Goal: Entertainment & Leisure: Consume media (video, audio)

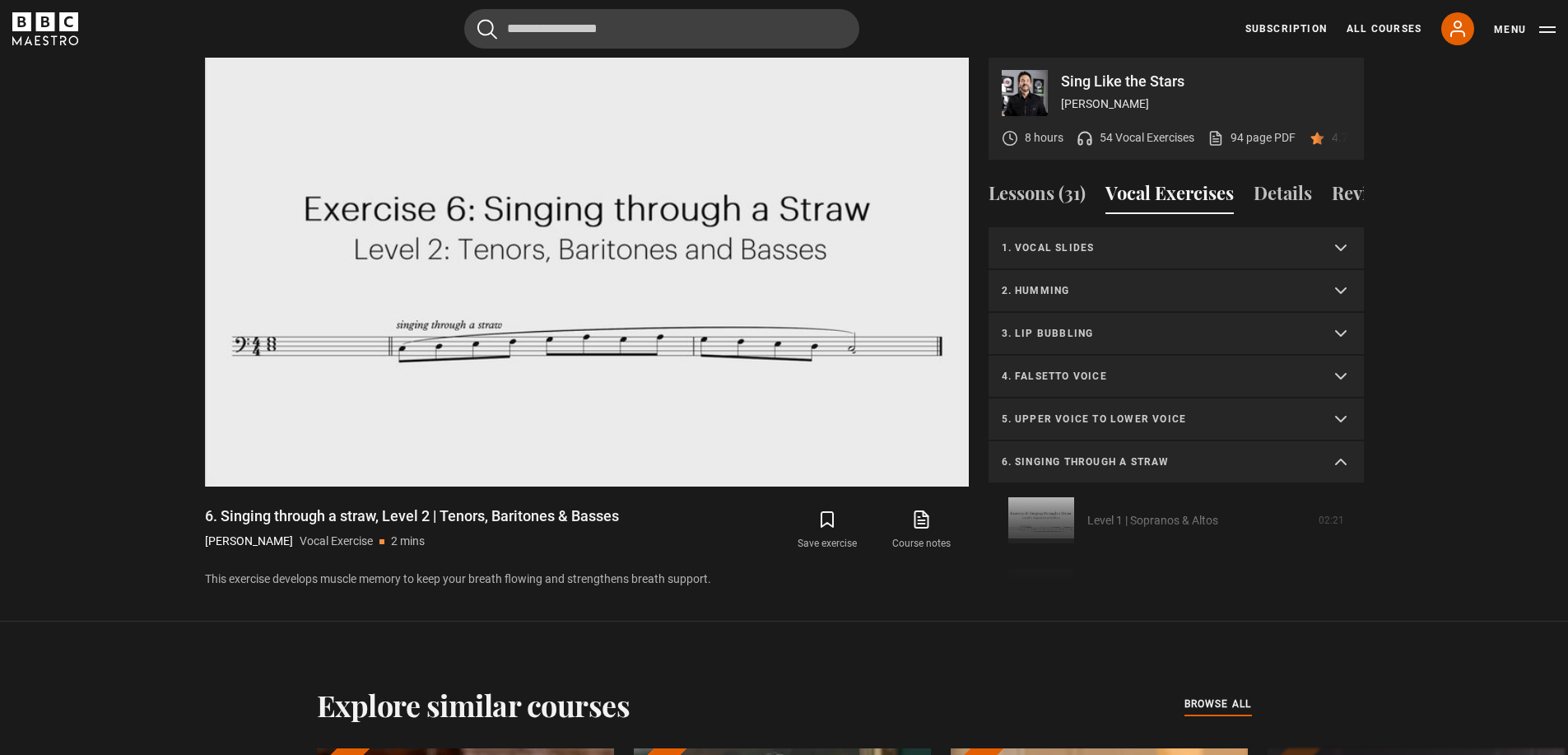
scroll to position [823, 0]
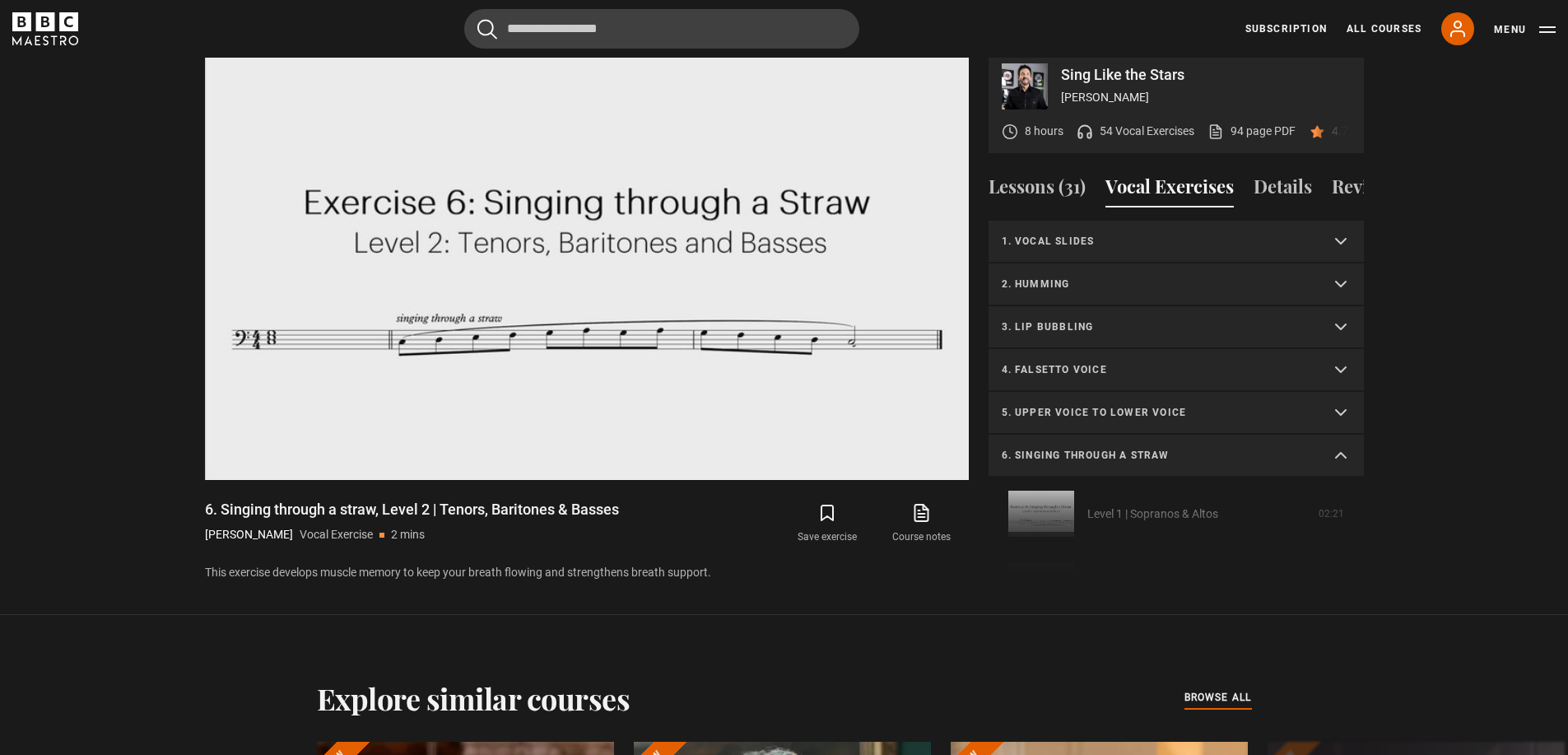
click at [1074, 294] on summary "2. Humming" at bounding box center [1176, 284] width 376 height 43
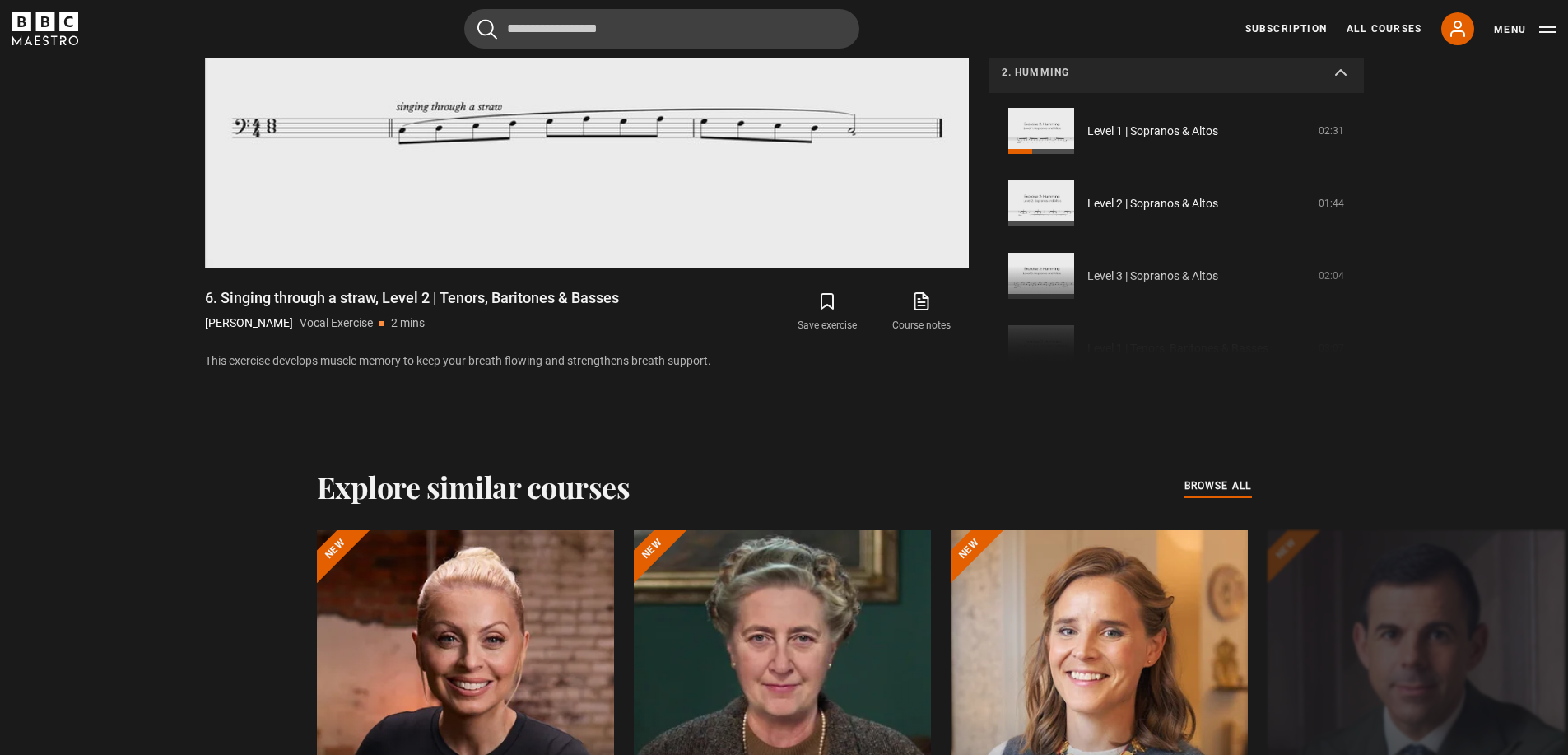
scroll to position [1070, 0]
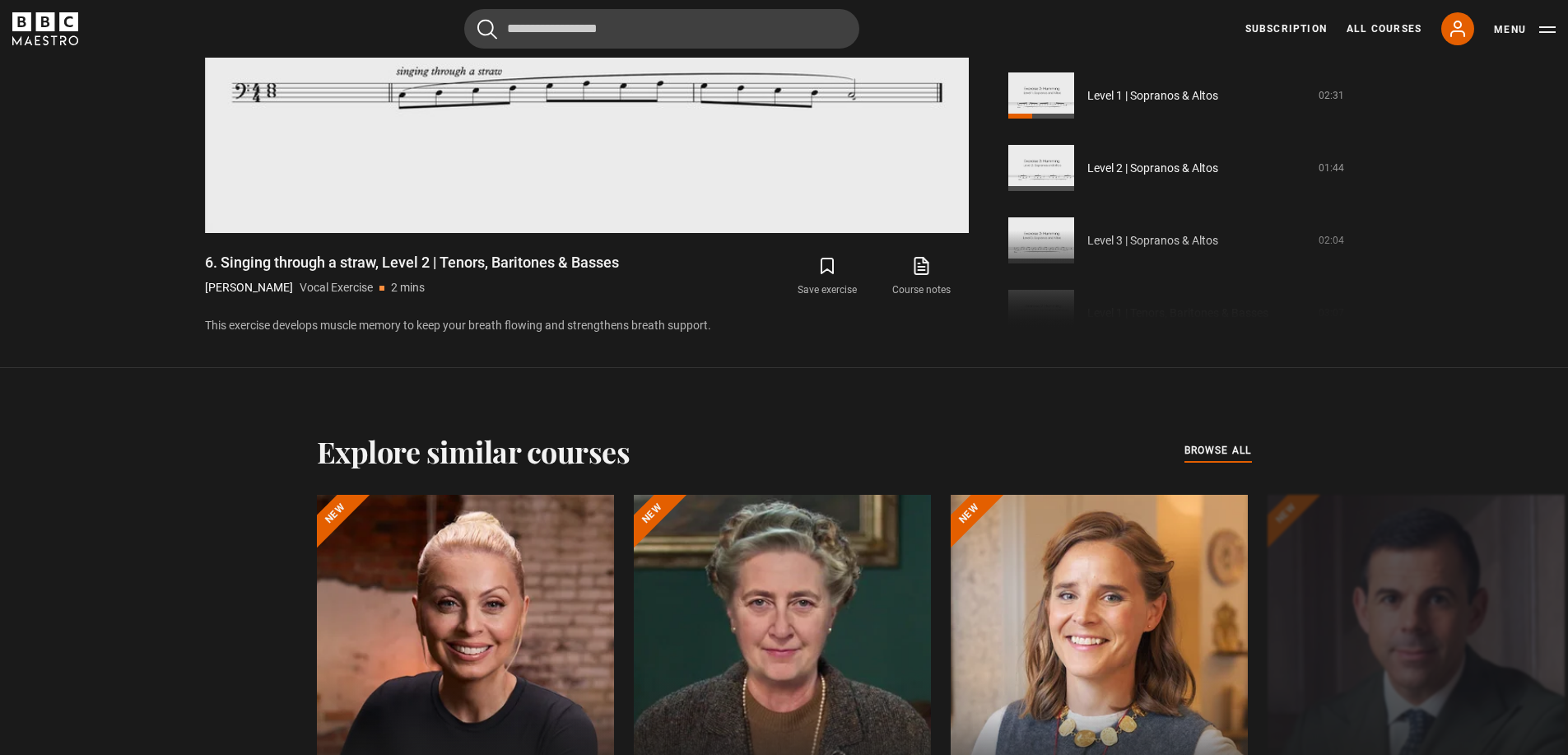
click at [788, 355] on section "Sing Like the Stars [PERSON_NAME] 8 hours 54 Vocal Exercises 94 page PDF (opens…" at bounding box center [784, 53] width 1568 height 630
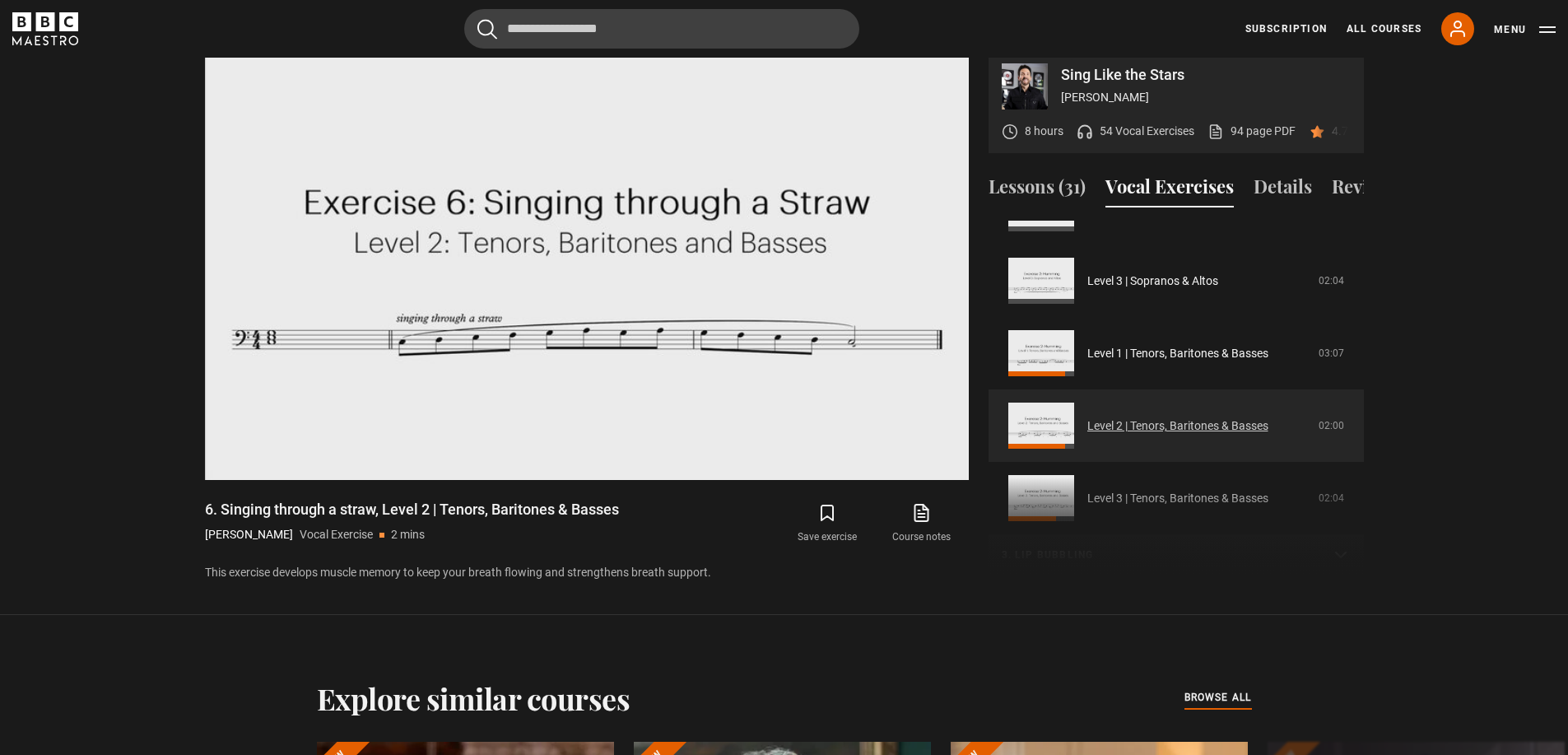
scroll to position [247, 0]
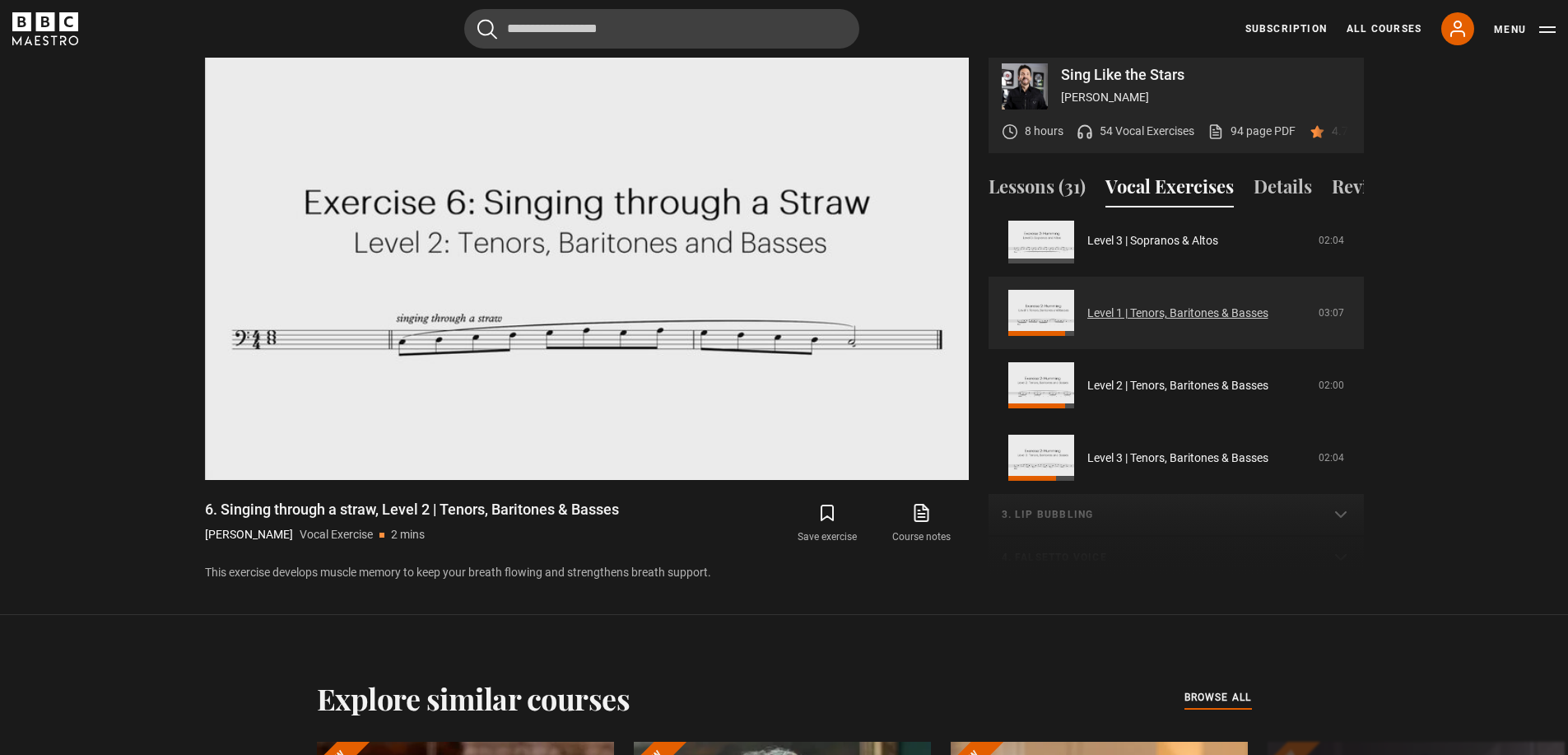
click at [1099, 322] on link "Level 1 | Tenors, Baritones & Basses" at bounding box center [1177, 313] width 181 height 17
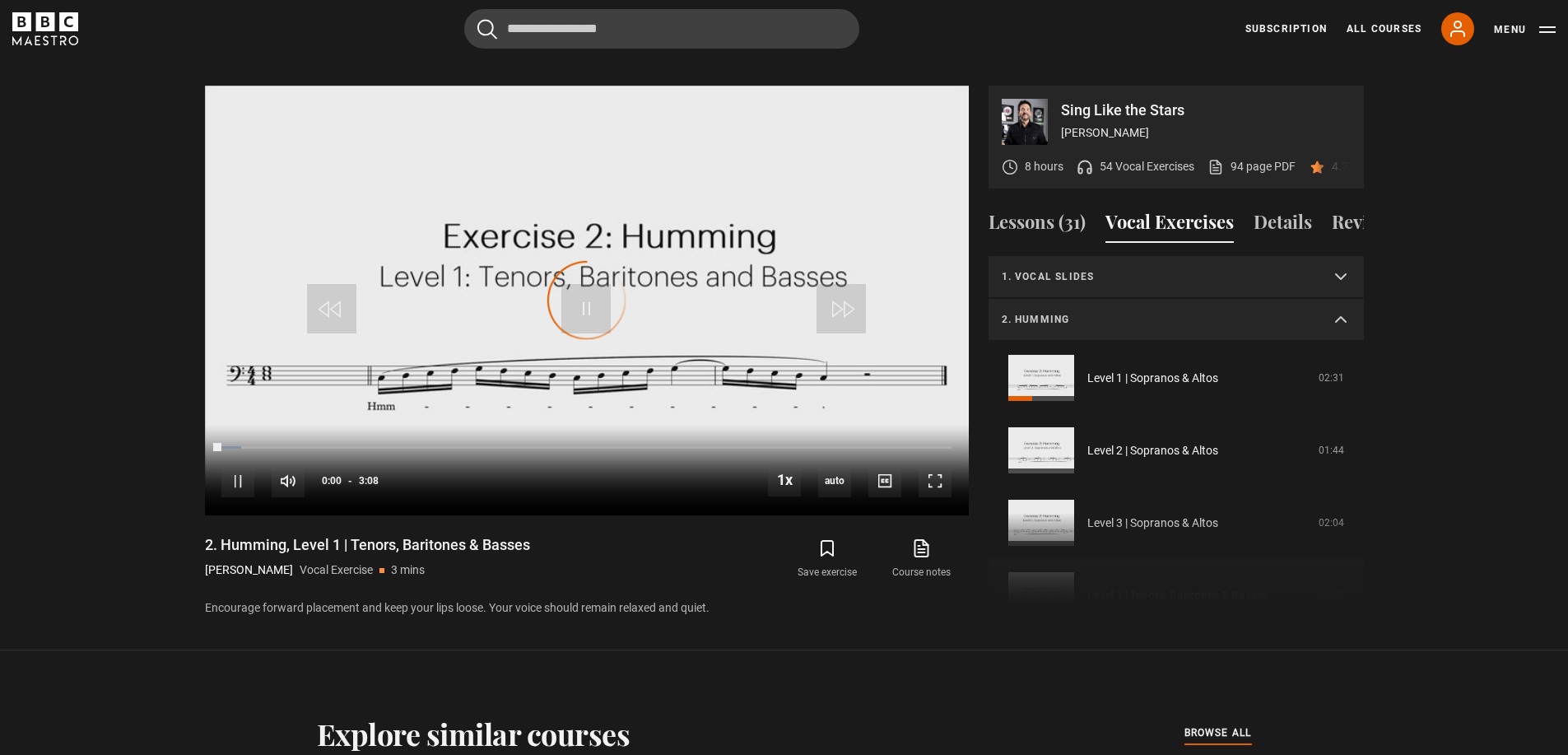
scroll to position [231, 0]
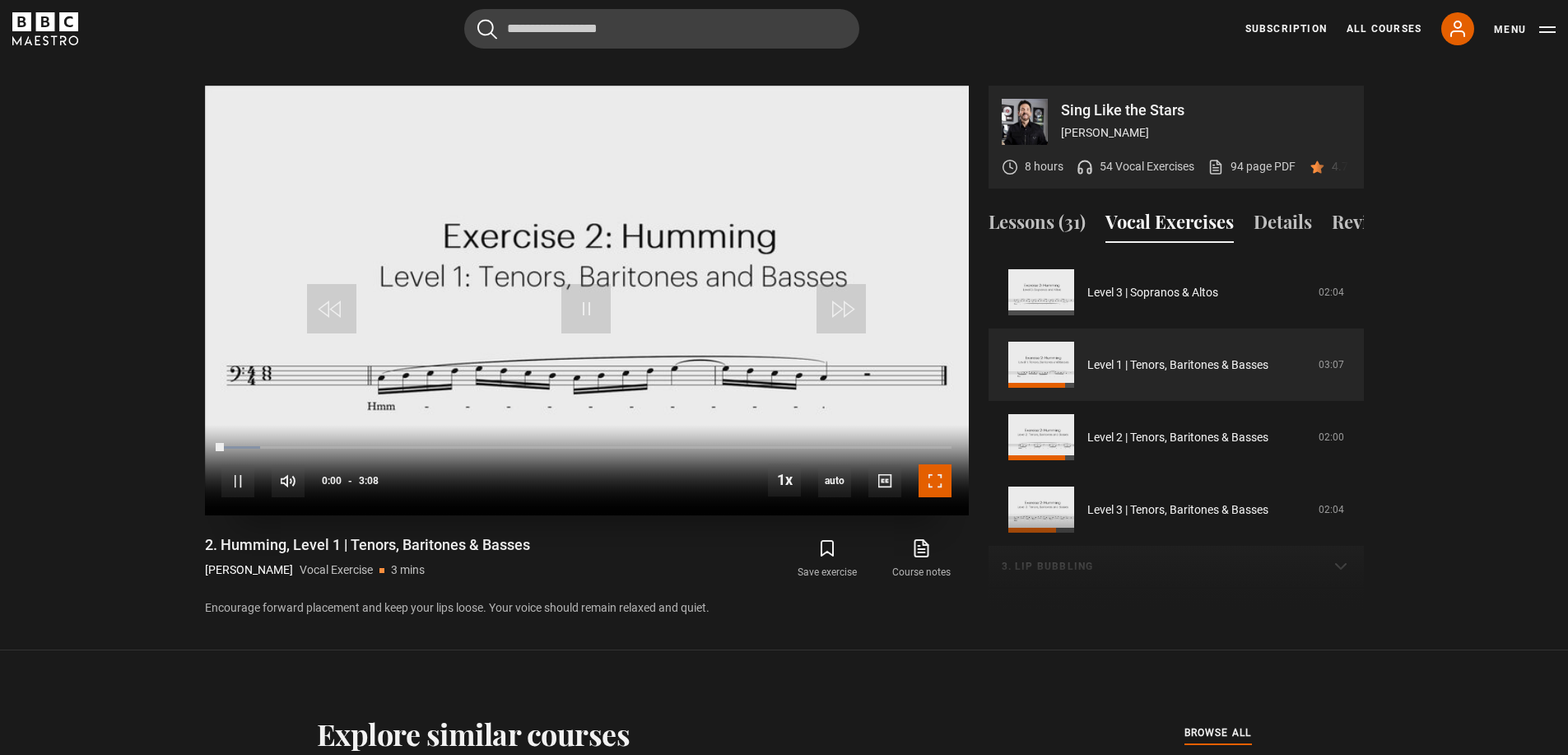
click at [927, 465] on span "Video Player" at bounding box center [935, 481] width 33 height 33
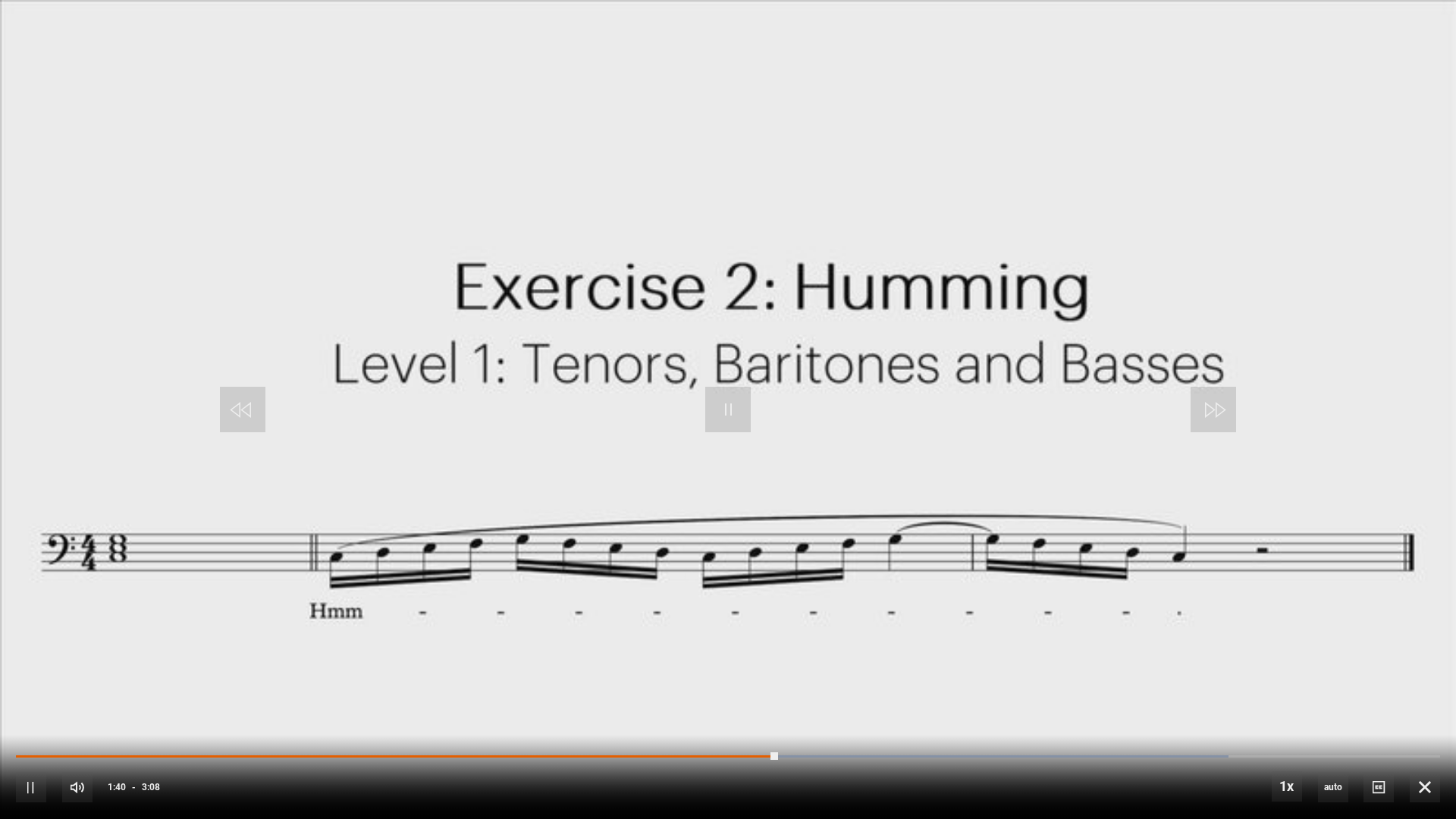
click at [105, 695] on div "10s Skip Back 10 seconds Pause 10s Skip Forward 10 seconds Loaded : 85.11% 0:11…" at bounding box center [728, 777] width 1456 height 85
click at [1418, 695] on span "Video Player" at bounding box center [1425, 787] width 31 height 31
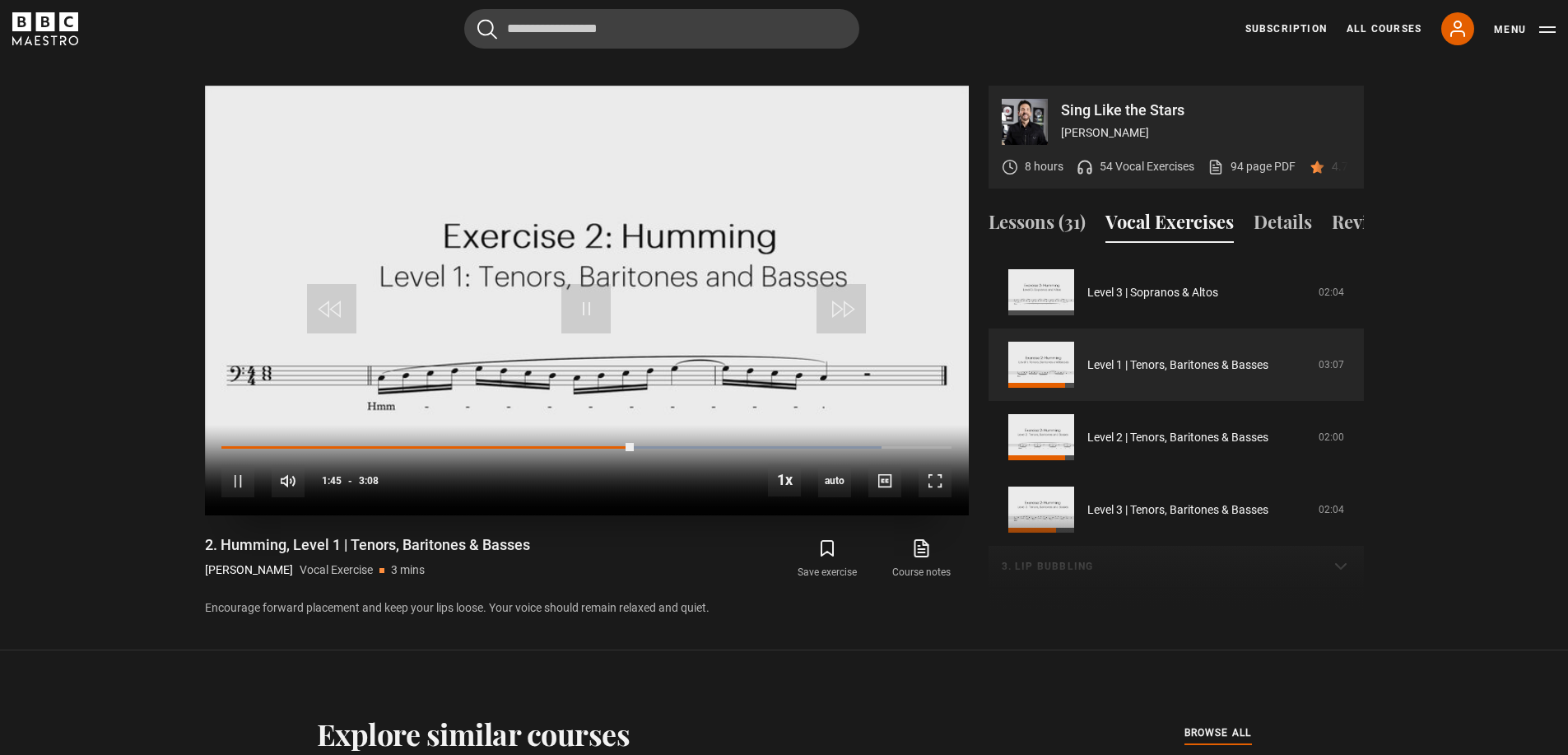
click at [293, 425] on div "10s Skip Back 10 seconds Pause 10s Skip Forward 10 seconds Loaded : 90.43% 0:48…" at bounding box center [587, 470] width 764 height 92
click at [293, 446] on div "Loaded : 90.43% 0:48 1:46" at bounding box center [586, 448] width 730 height 5
drag, startPoint x: 351, startPoint y: 469, endPoint x: 694, endPoint y: 442, distance: 344.1
click at [341, 465] on div "33%" at bounding box center [345, 481] width 49 height 33
click at [941, 465] on span "Video Player" at bounding box center [935, 481] width 33 height 33
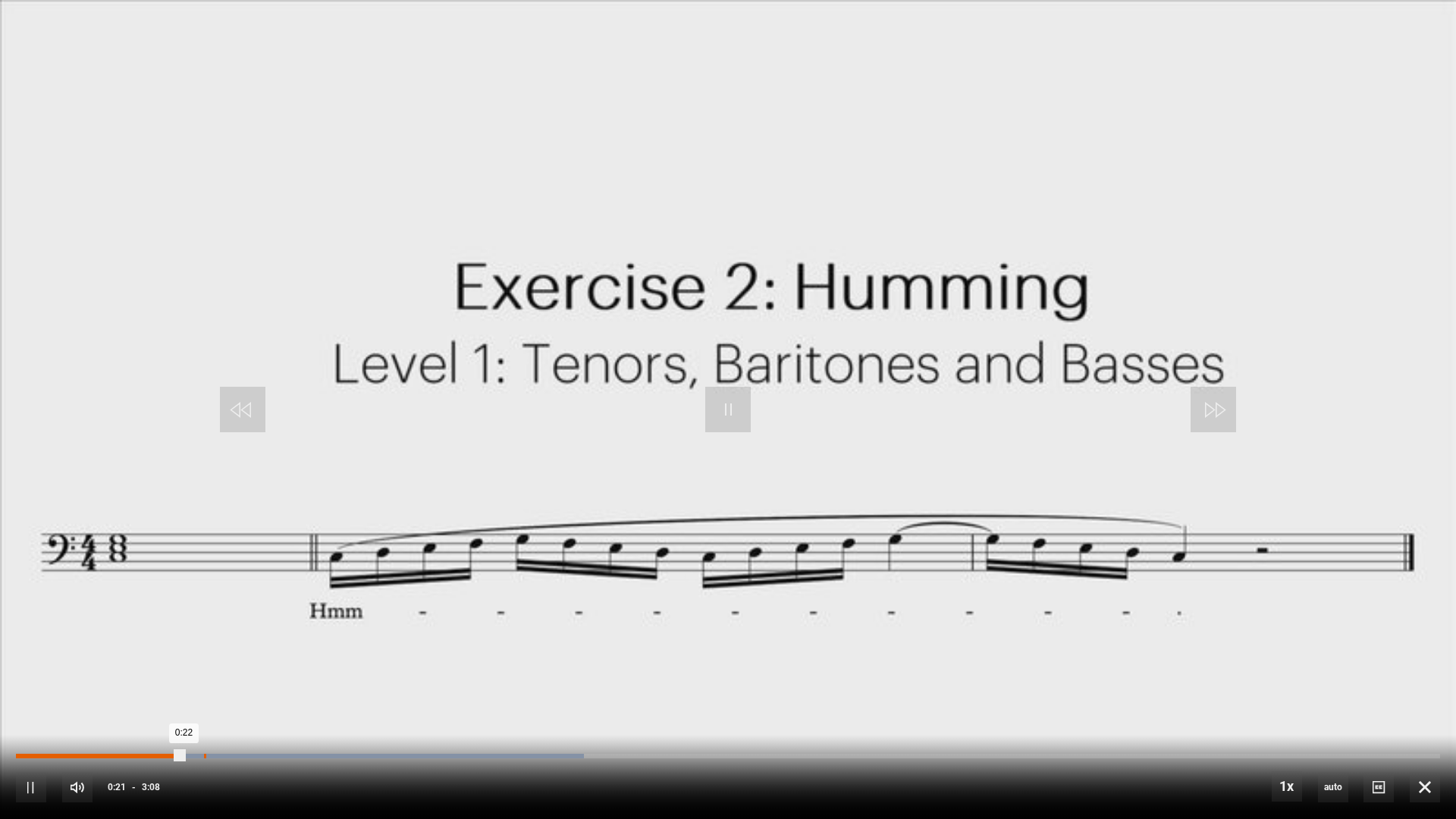
click at [204, 695] on div "0:24" at bounding box center [205, 756] width 3 height 4
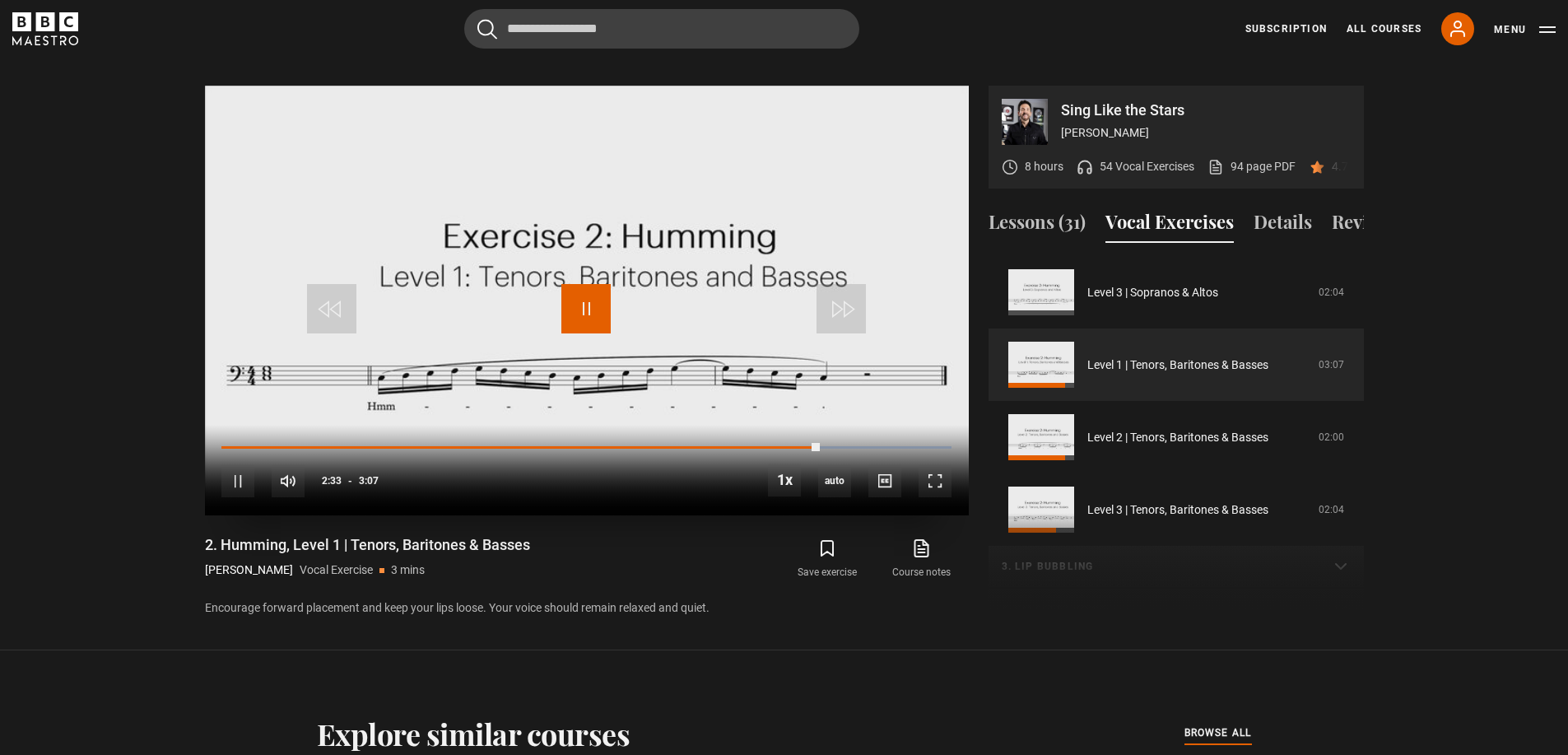
click at [585, 294] on span "Video Player" at bounding box center [586, 308] width 49 height 49
